Goal: Transaction & Acquisition: Subscribe to service/newsletter

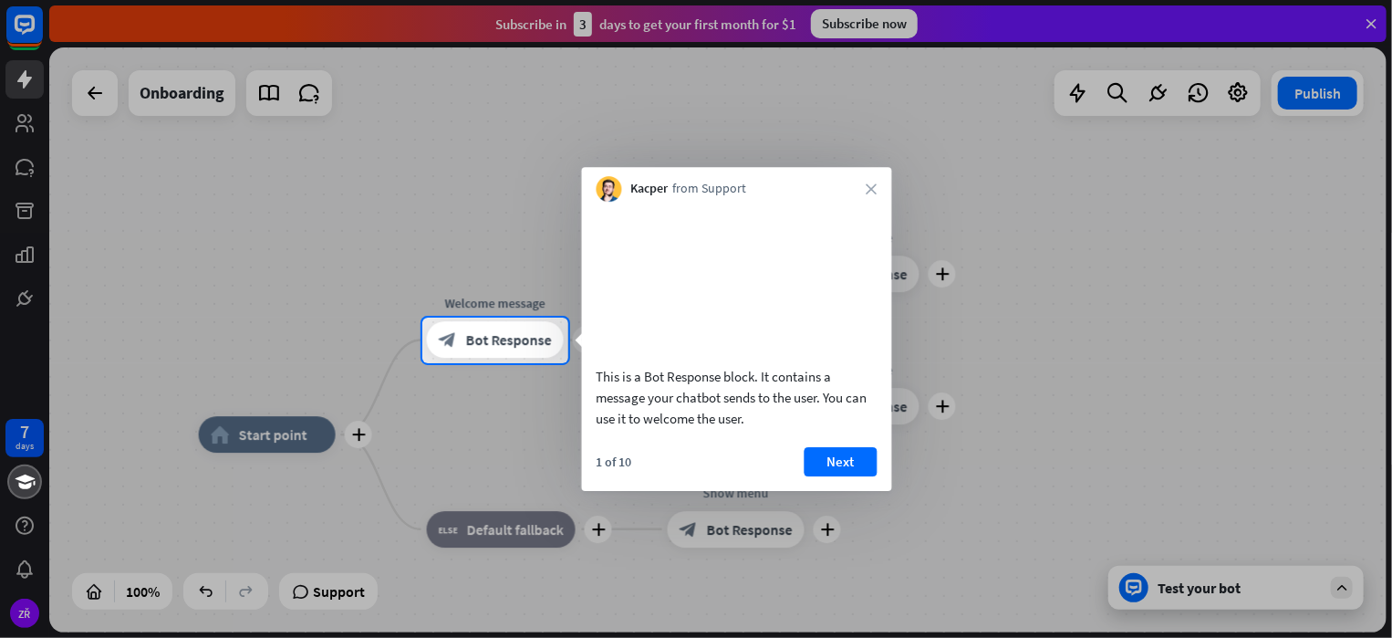
click at [727, 302] on video at bounding box center [737, 281] width 281 height 141
click at [843, 476] on button "Next" at bounding box center [841, 461] width 73 height 29
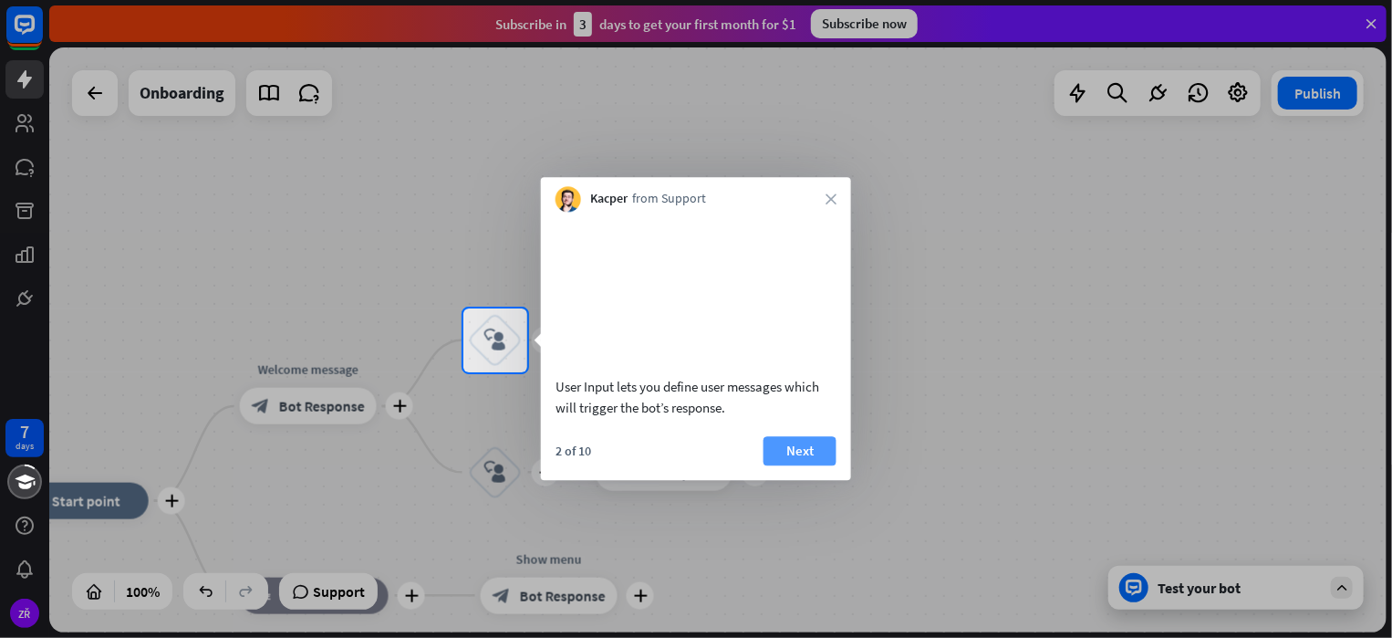
click at [796, 465] on button "Next" at bounding box center [800, 450] width 73 height 29
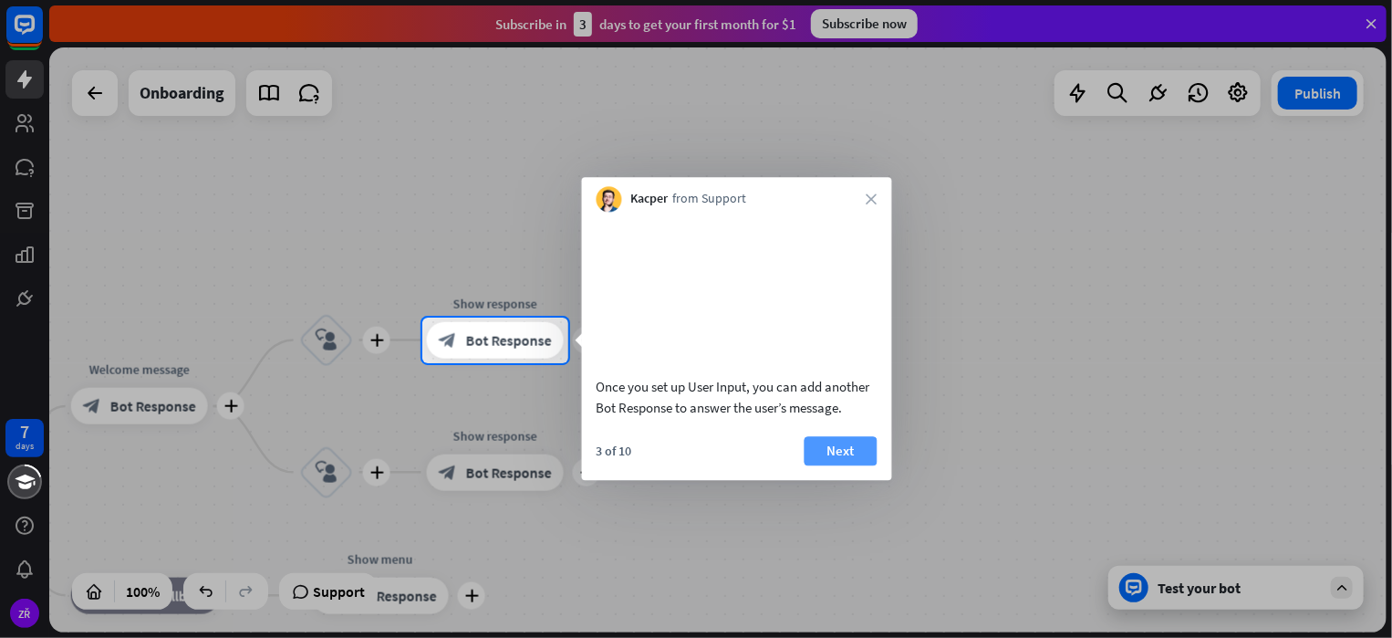
click at [823, 465] on button "Next" at bounding box center [841, 450] width 73 height 29
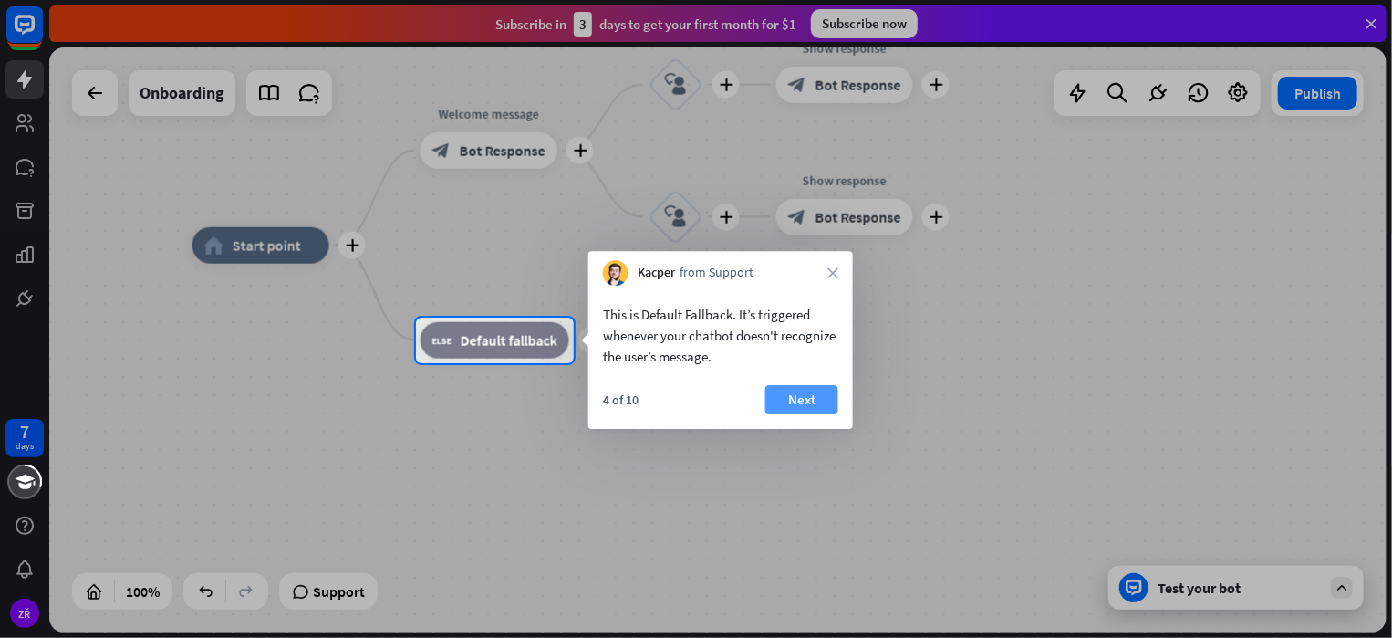
click at [807, 406] on button "Next" at bounding box center [802, 399] width 73 height 29
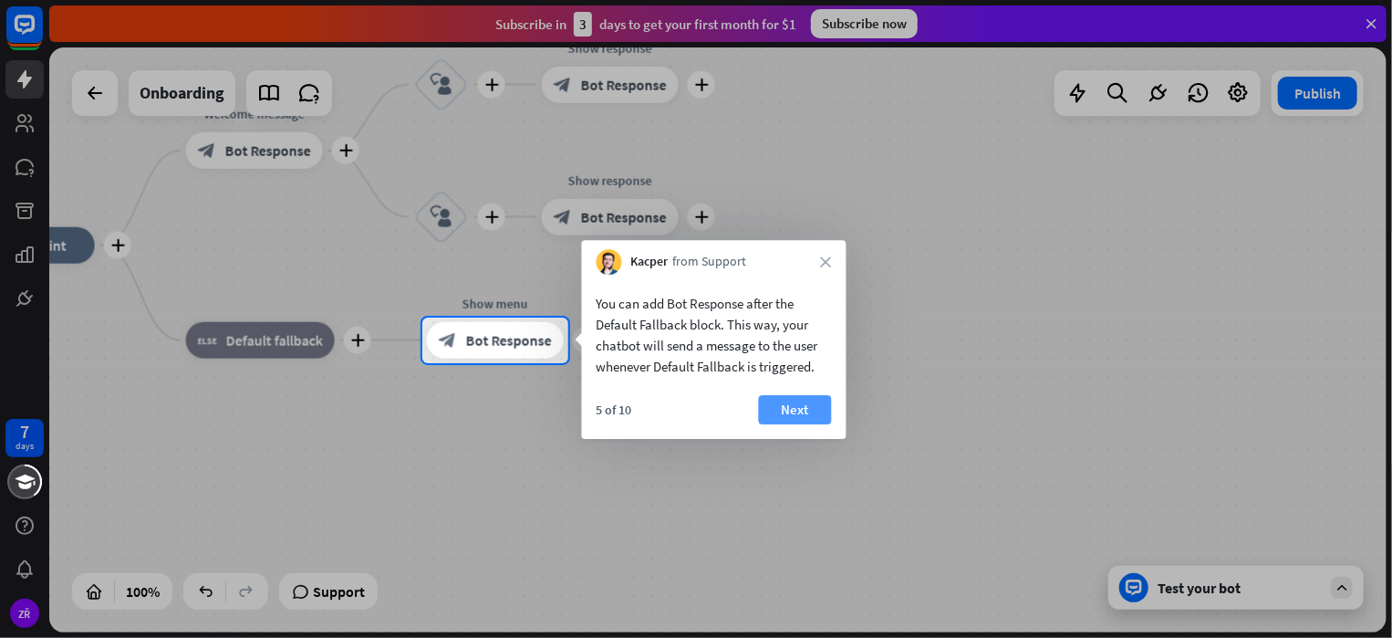
click at [805, 408] on button "Next" at bounding box center [795, 409] width 73 height 29
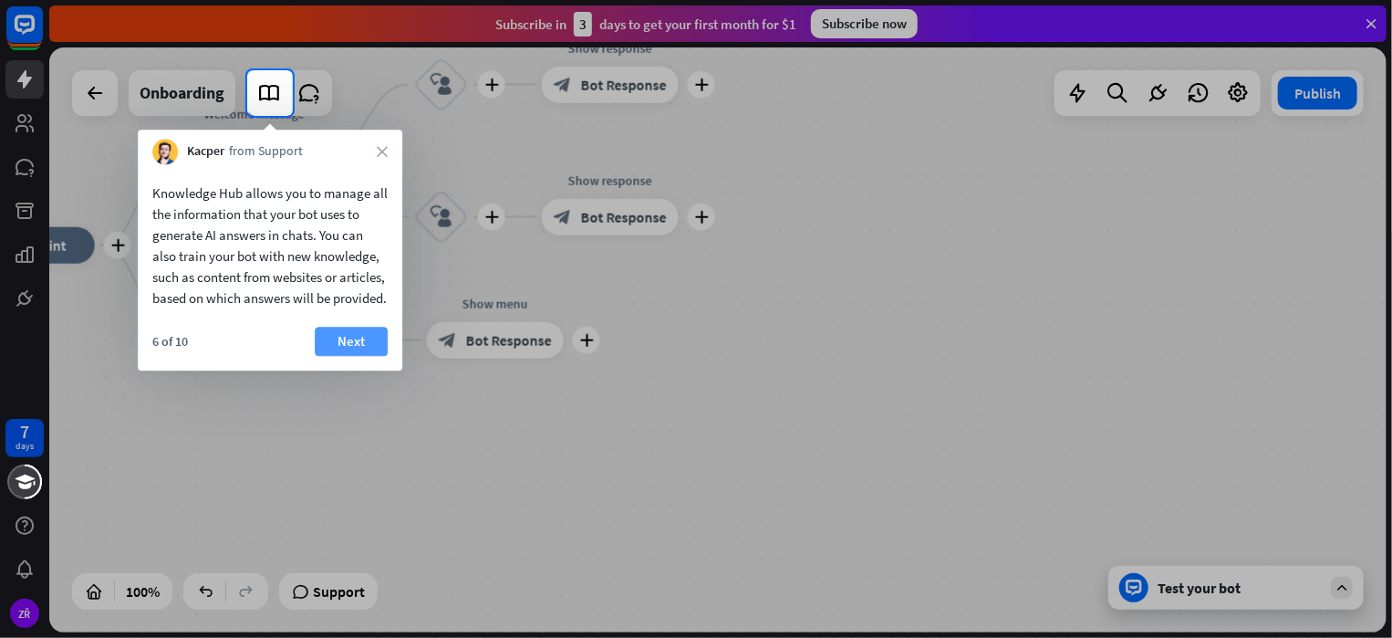
click at [349, 356] on button "Next" at bounding box center [351, 341] width 73 height 29
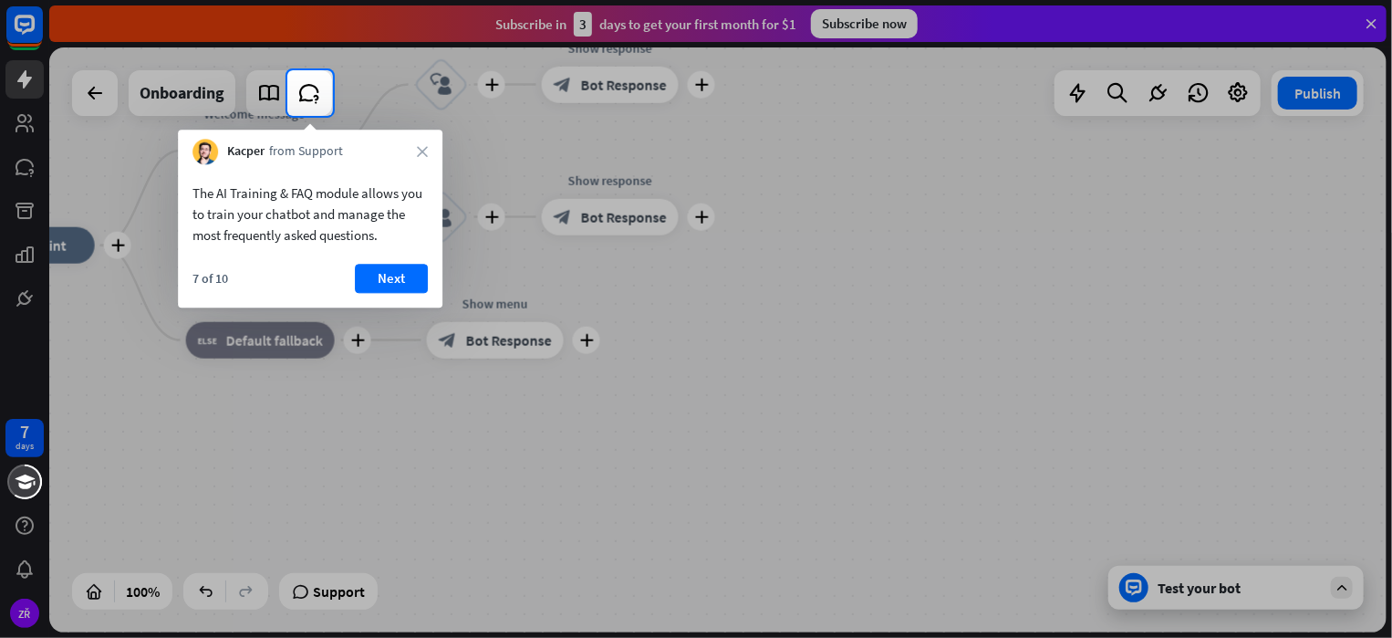
click at [412, 277] on button "Next" at bounding box center [391, 278] width 73 height 29
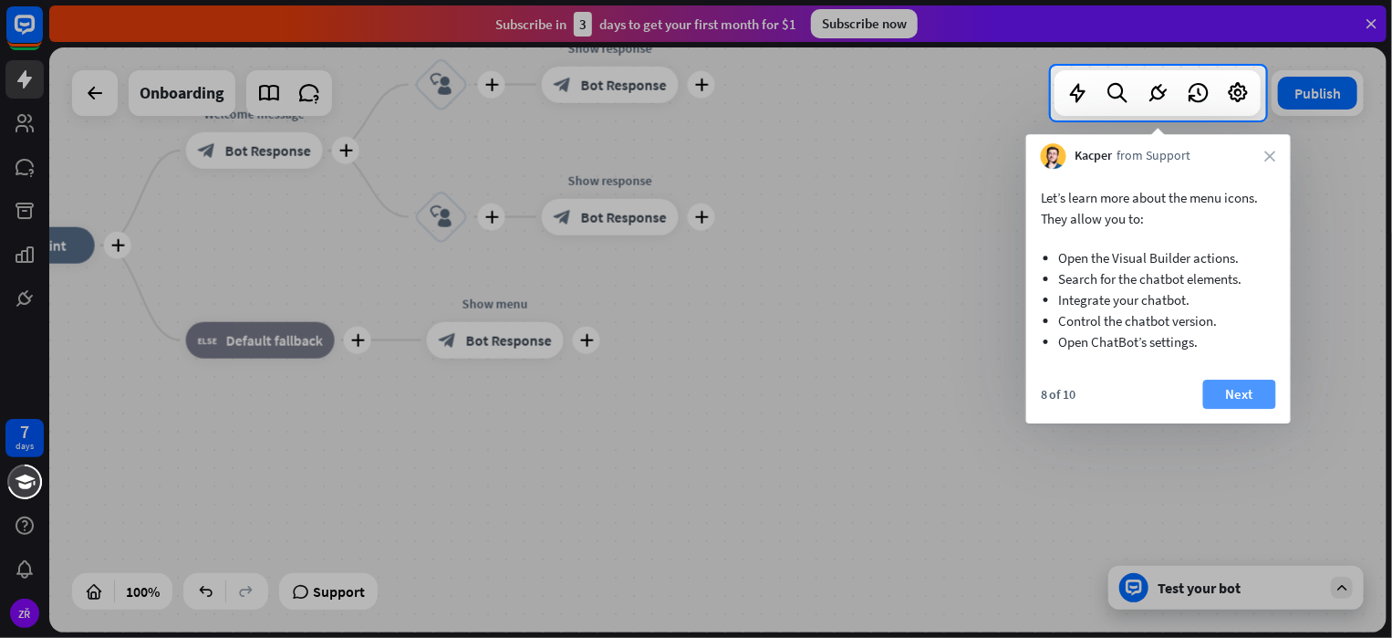
click at [1245, 393] on button "Next" at bounding box center [1240, 394] width 73 height 29
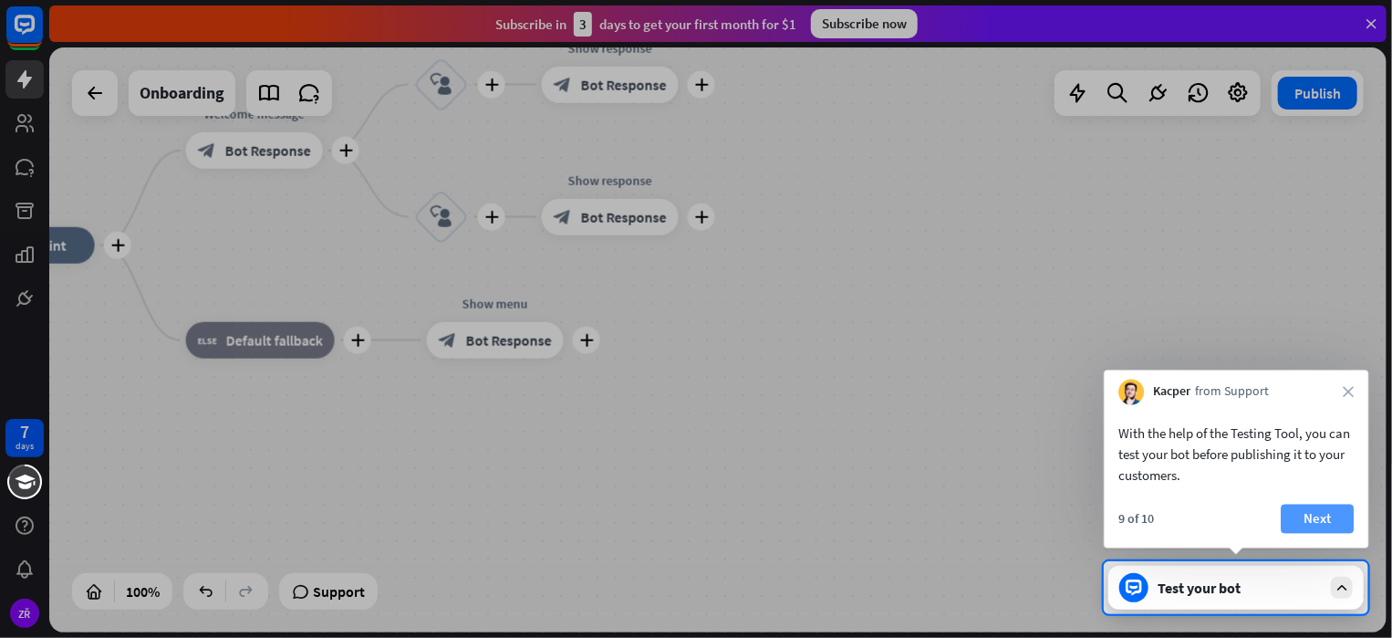
click at [1325, 513] on button "Next" at bounding box center [1317, 519] width 73 height 29
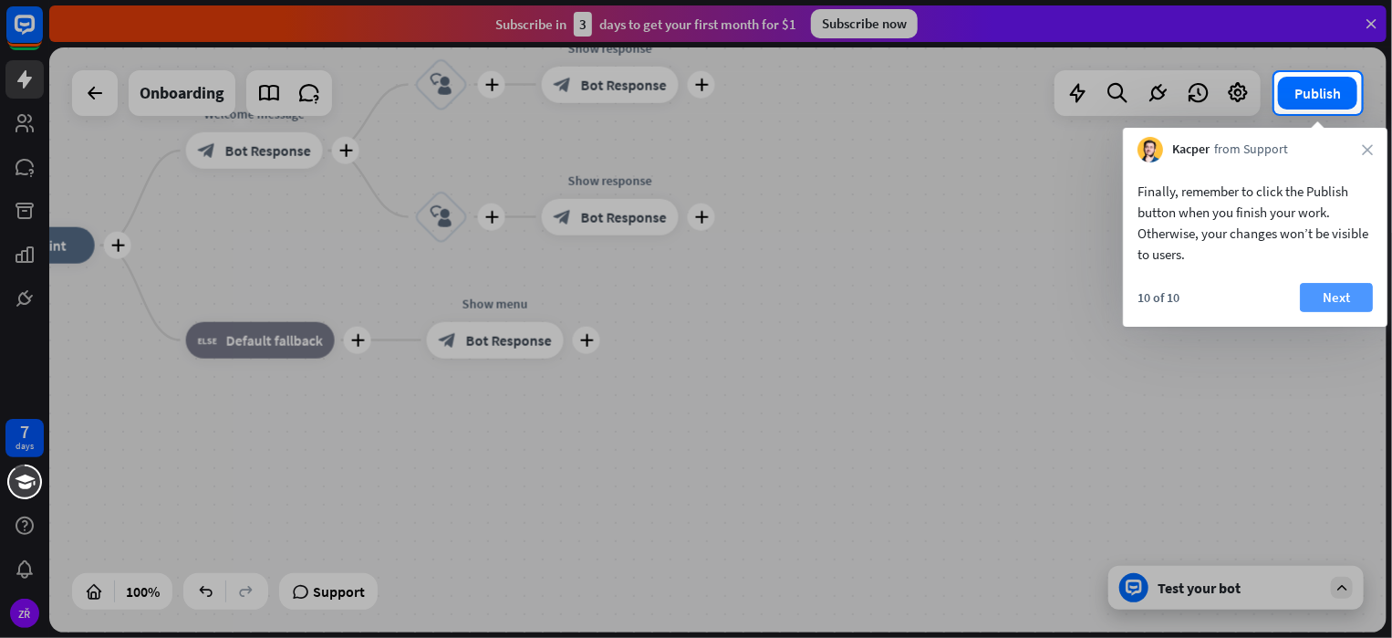
click at [1340, 300] on button "Next" at bounding box center [1336, 297] width 73 height 29
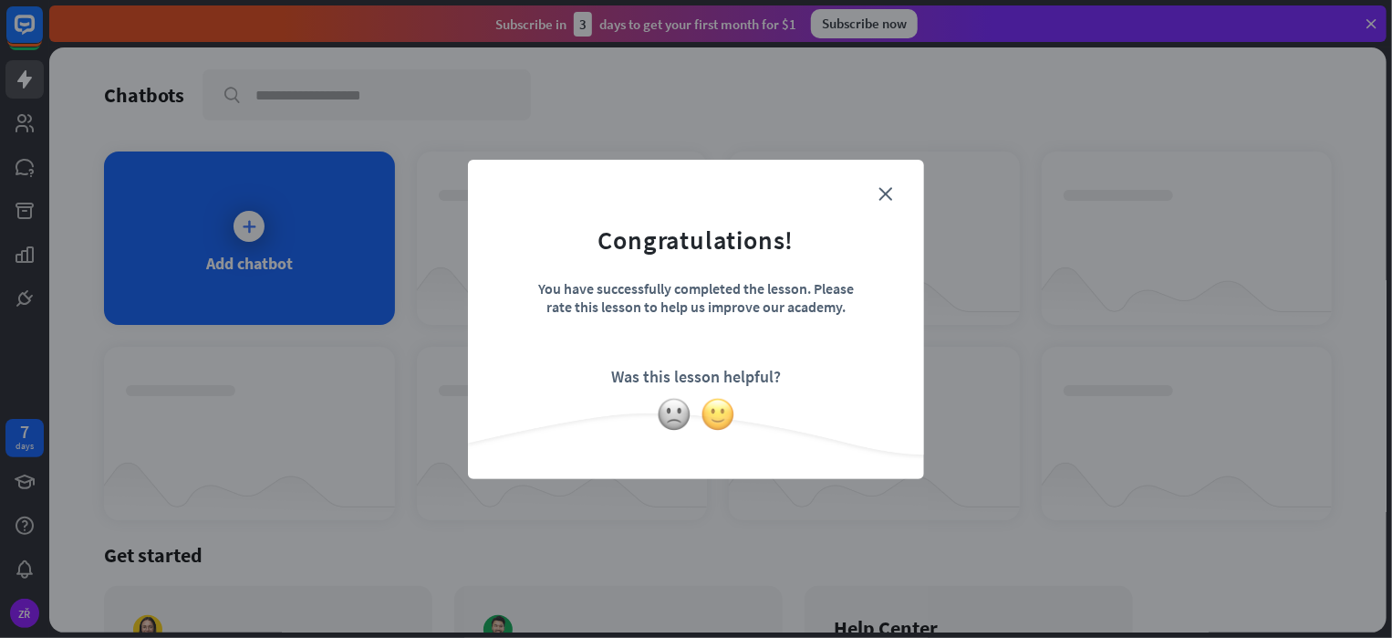
click at [725, 416] on img at bounding box center [718, 414] width 35 height 35
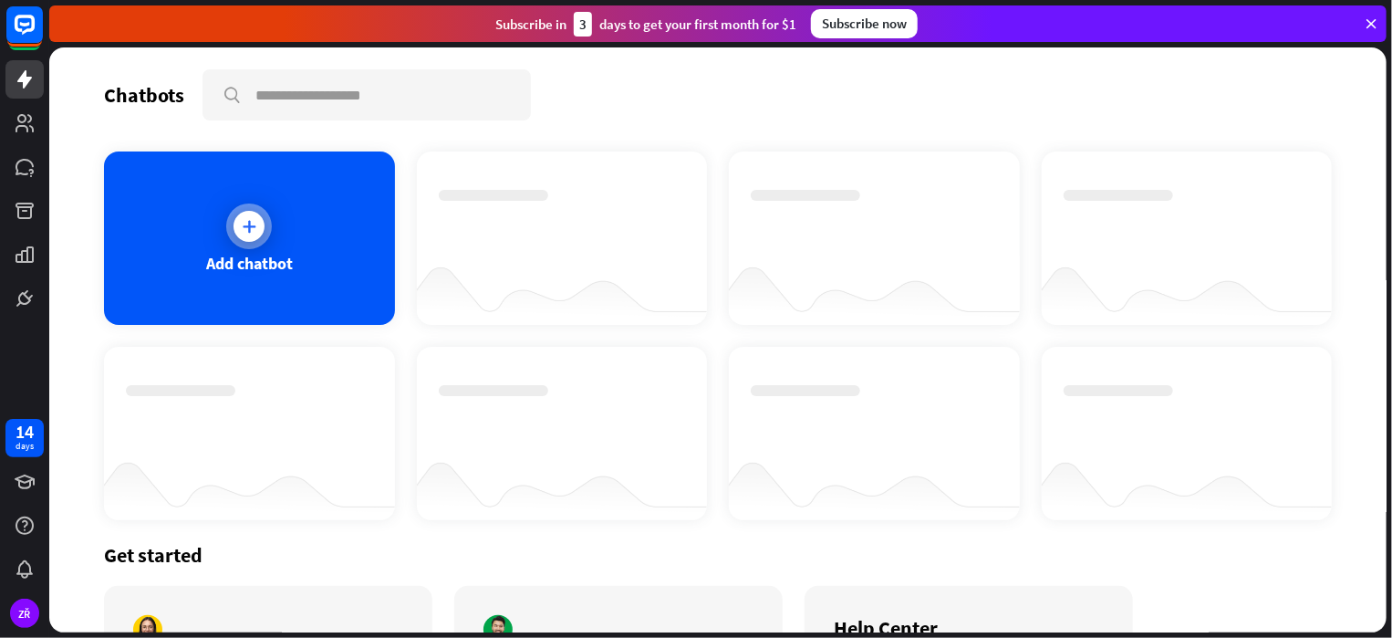
click at [248, 225] on icon at bounding box center [249, 226] width 18 height 18
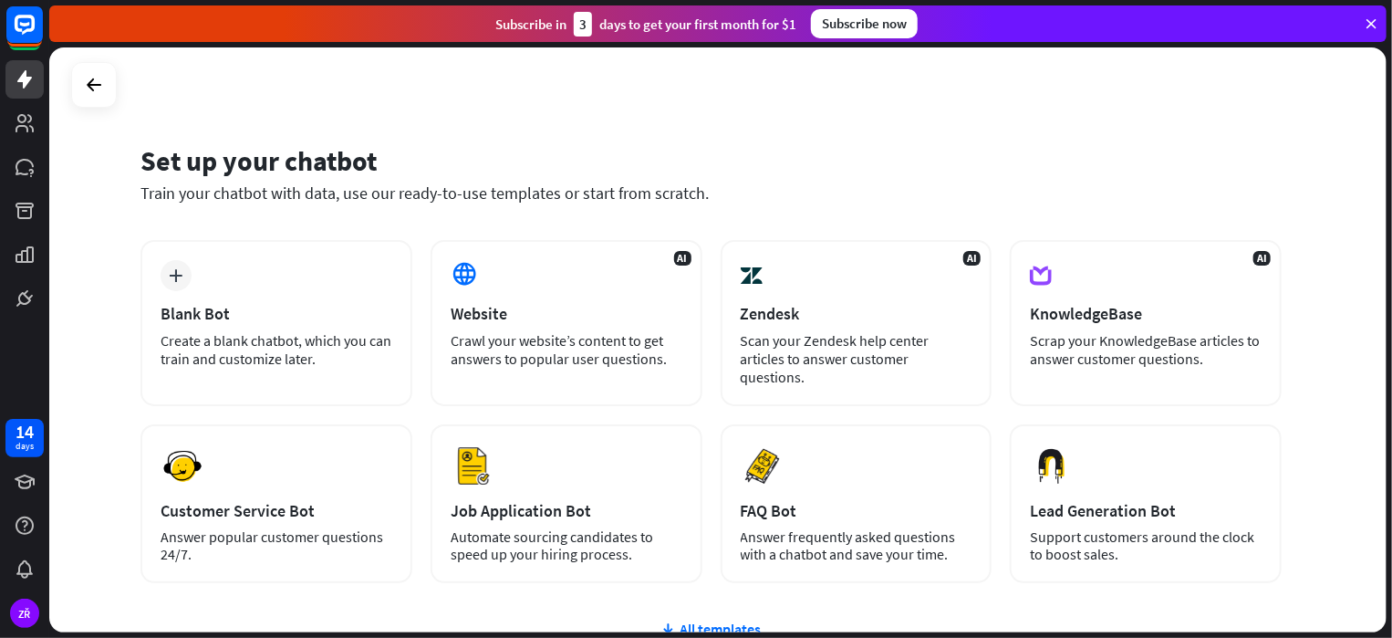
click at [873, 26] on div "Subscribe now" at bounding box center [864, 23] width 107 height 29
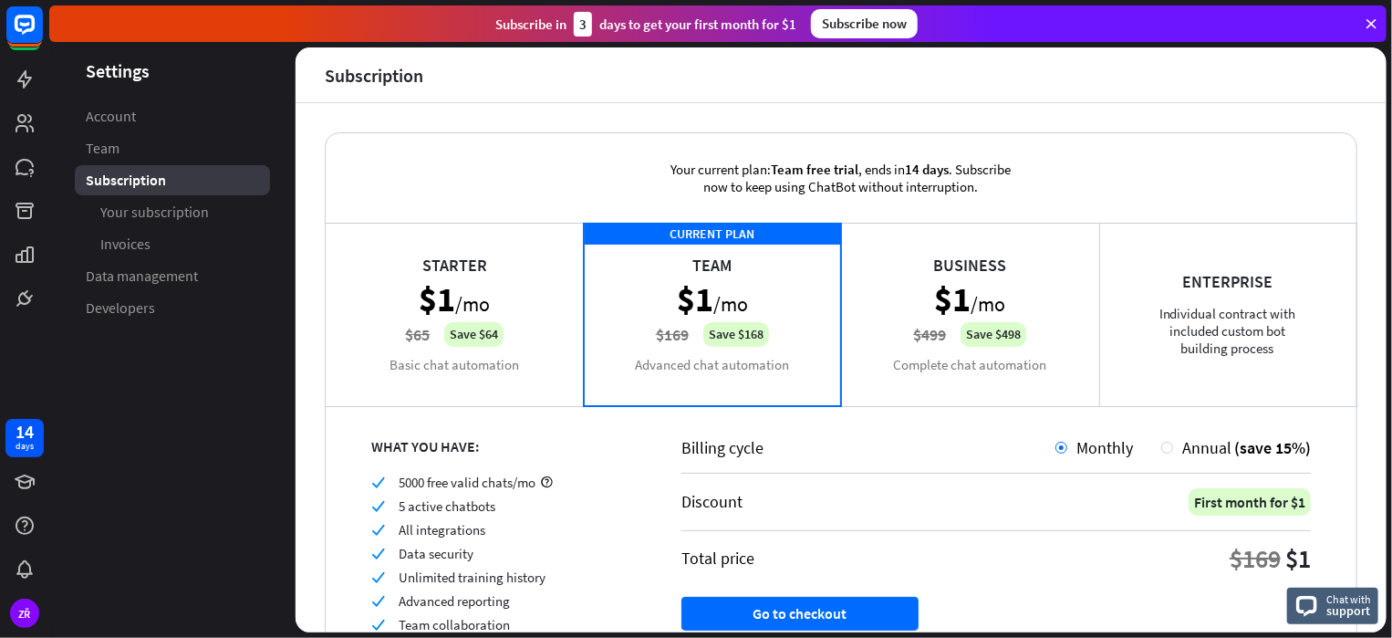
click at [124, 70] on header "Settings" at bounding box center [172, 70] width 246 height 25
click at [1369, 21] on icon at bounding box center [1371, 24] width 16 height 16
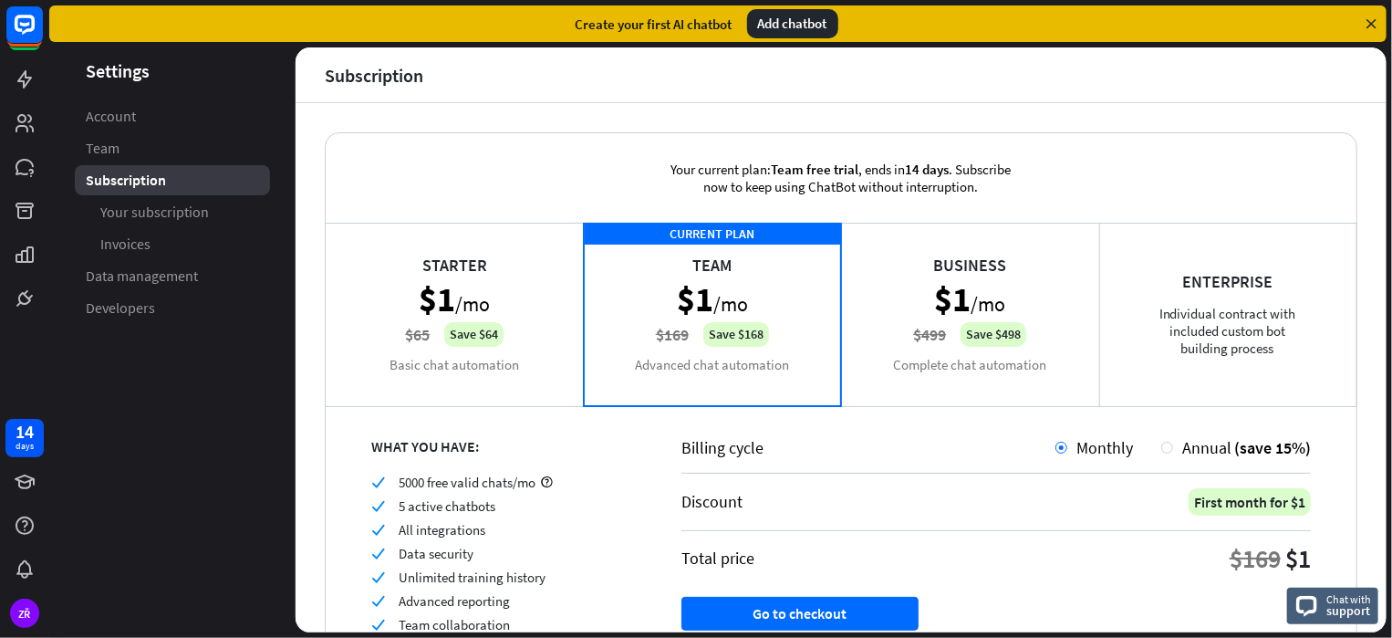
scroll to position [131, 0]
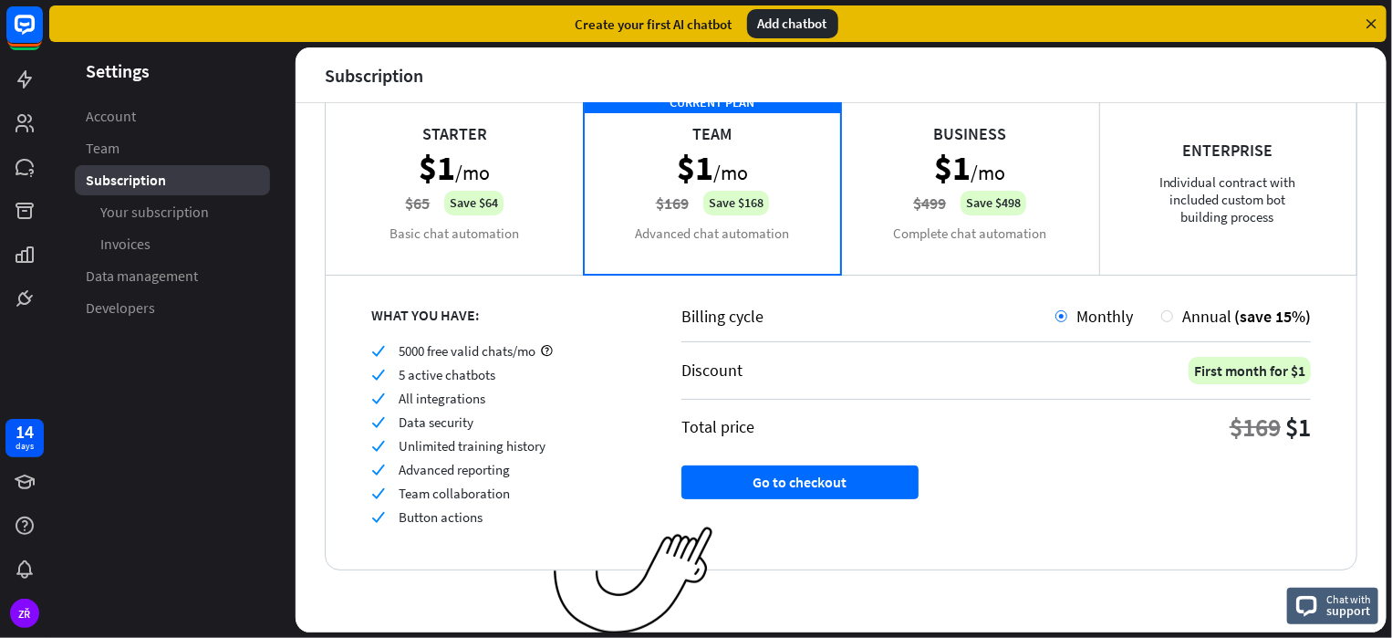
click at [821, 593] on div "Your current plan: Team free trial , ends [DATE] . Subscribe now to keep using …" at bounding box center [841, 367] width 1091 height 529
click at [840, 481] on button "Go to checkout" at bounding box center [800, 482] width 237 height 34
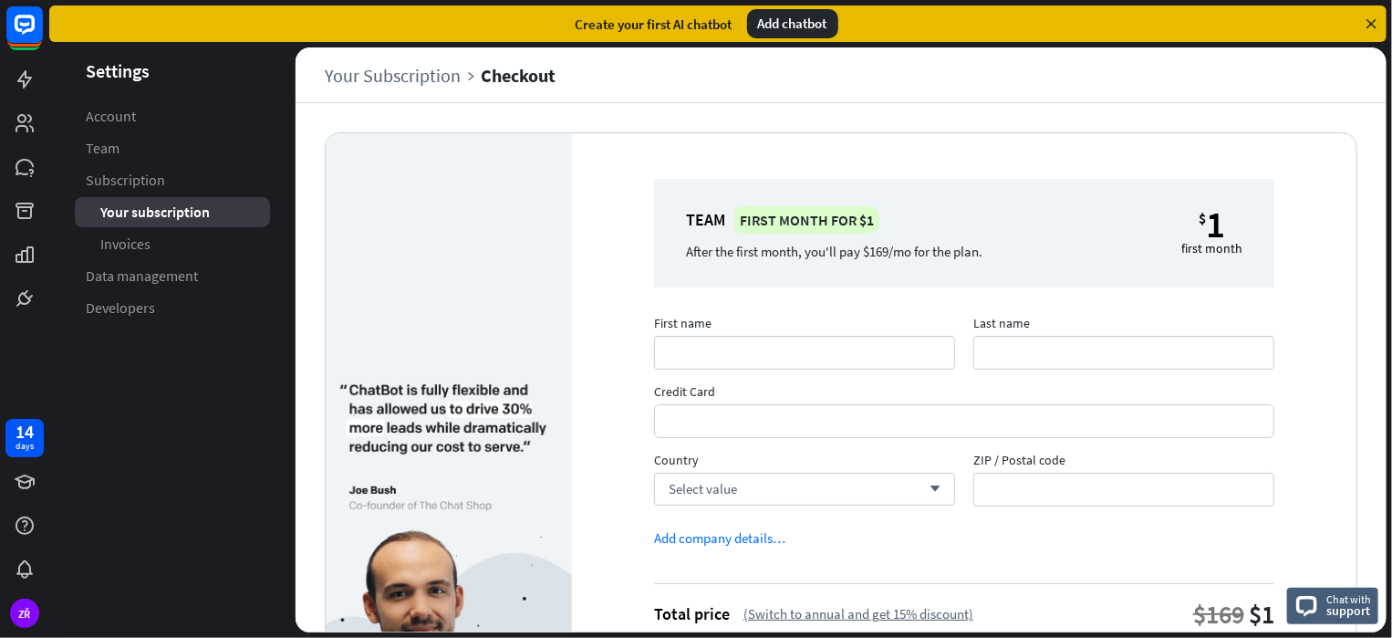
click at [1371, 23] on icon at bounding box center [1371, 24] width 16 height 16
